Goal: Find specific page/section

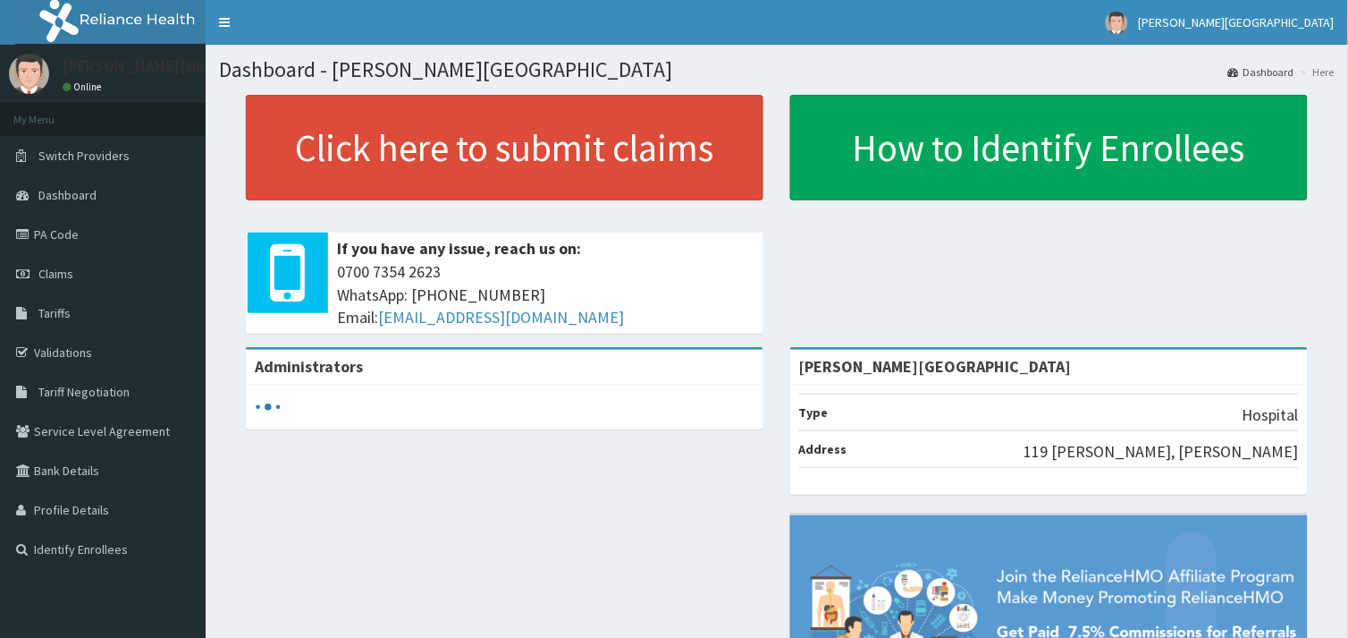
click at [54, 234] on link "PA Code" at bounding box center [103, 234] width 206 height 39
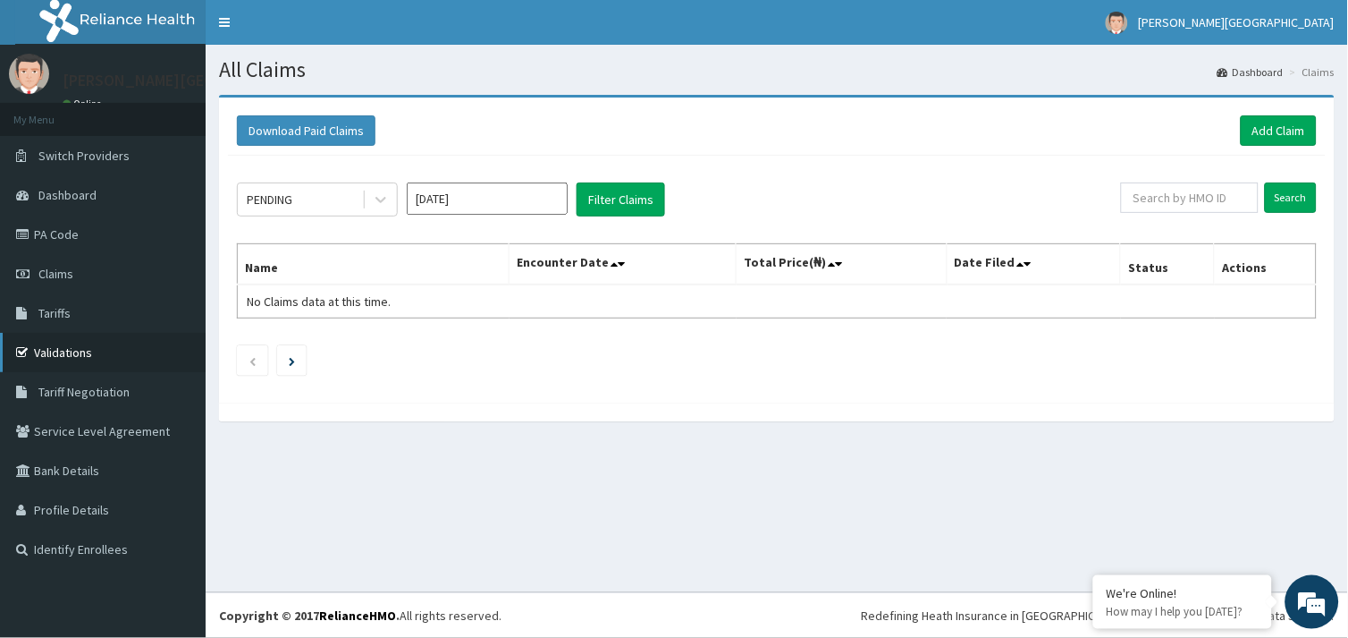
click at [75, 354] on link "Validations" at bounding box center [103, 352] width 206 height 39
